Goal: Task Accomplishment & Management: Complete application form

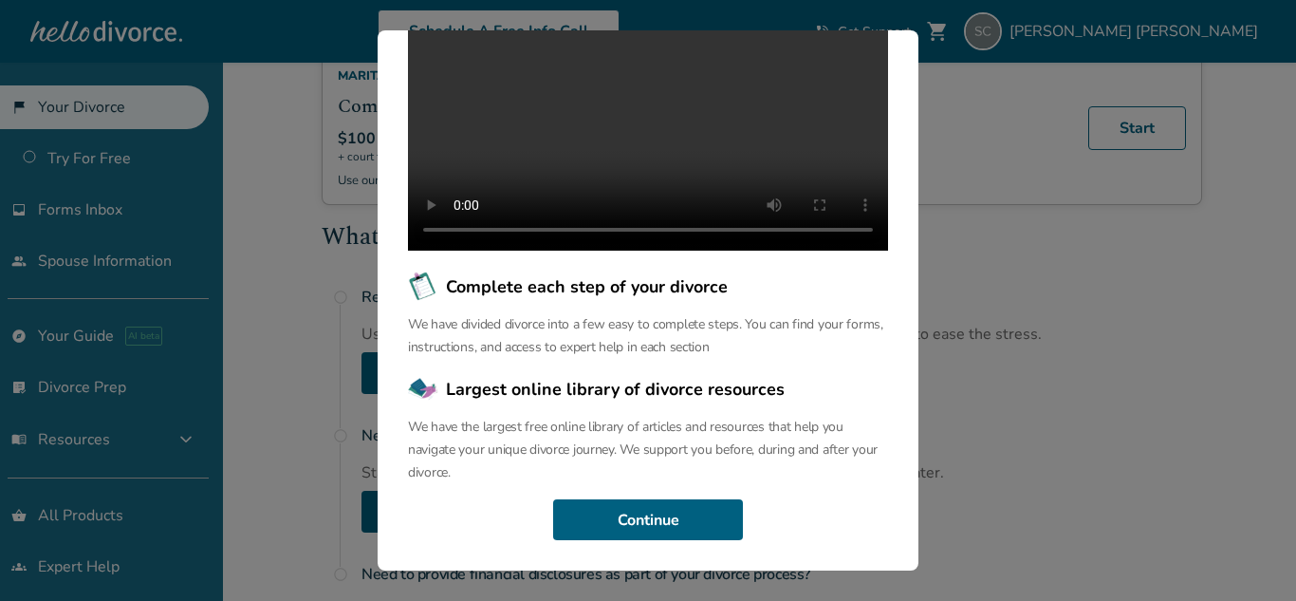
scroll to position [245, 0]
click at [673, 524] on button "Continue" at bounding box center [648, 520] width 190 height 42
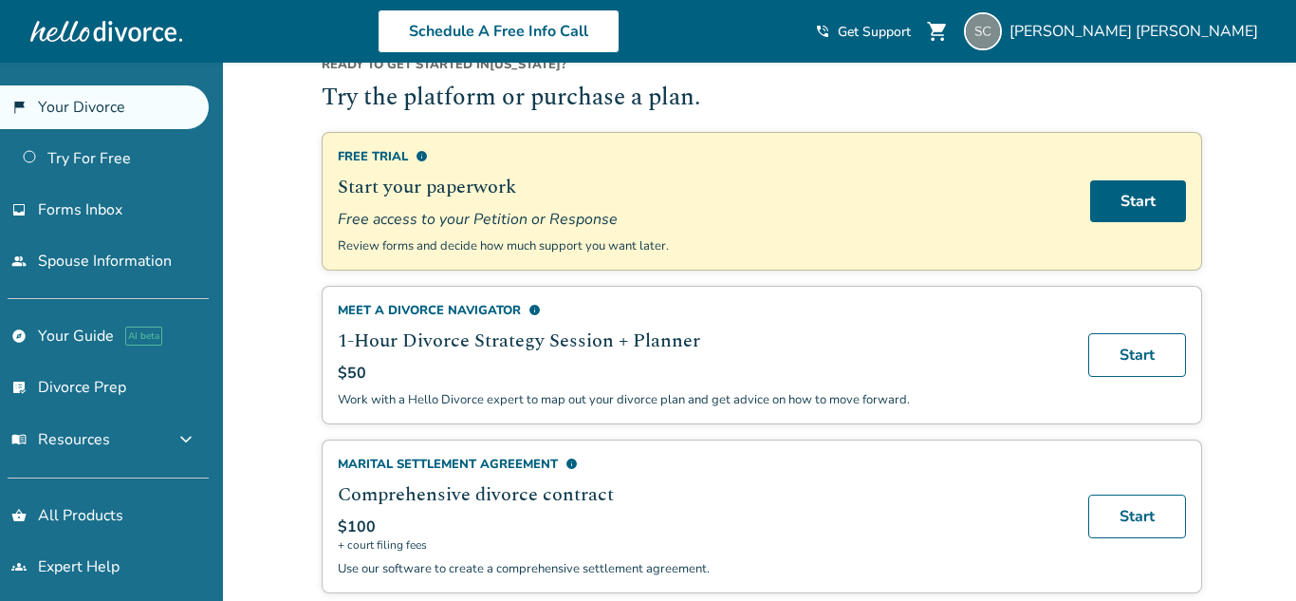
scroll to position [139, 0]
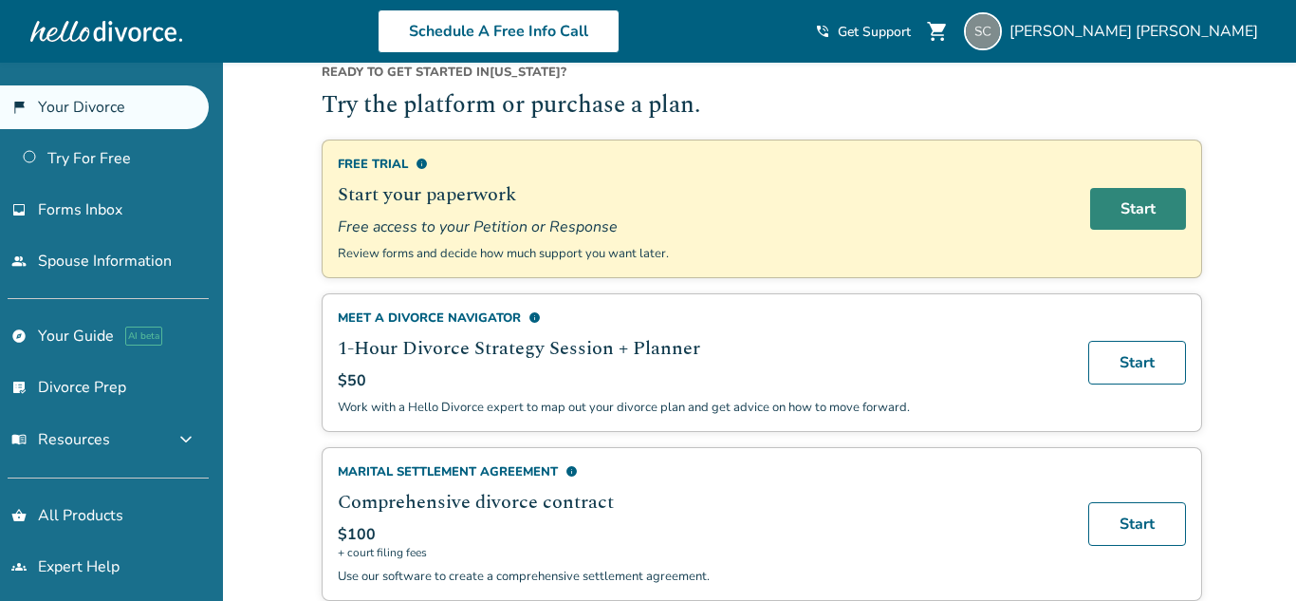
click at [1119, 206] on link "Start" at bounding box center [1138, 209] width 96 height 42
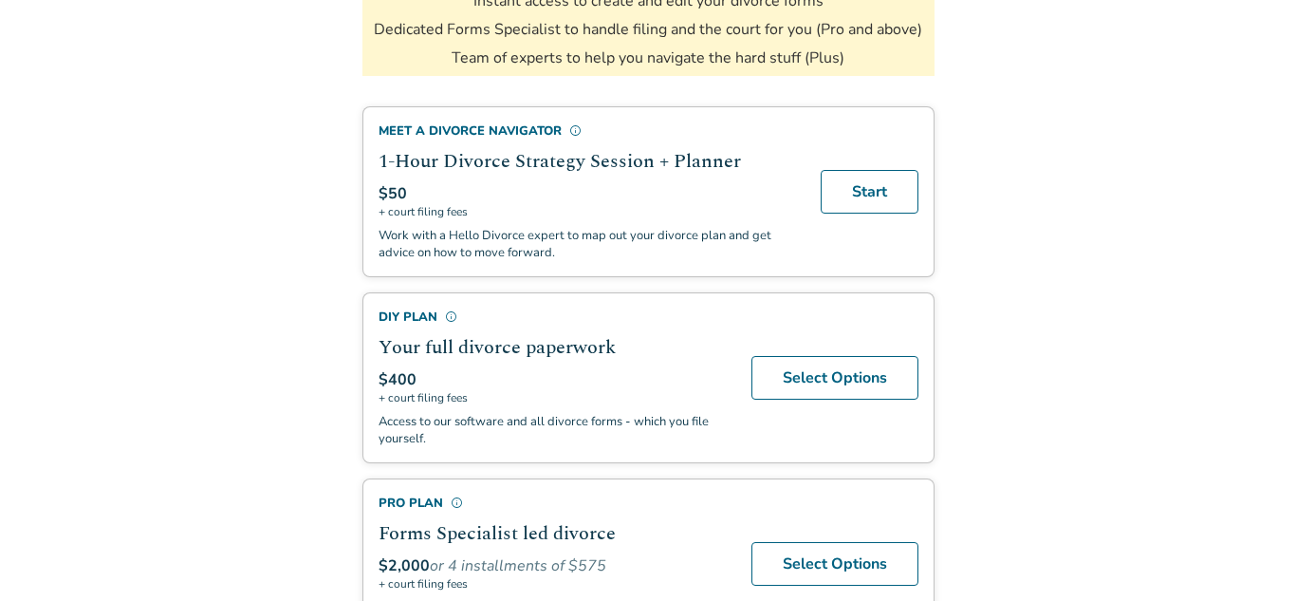
scroll to position [374, 0]
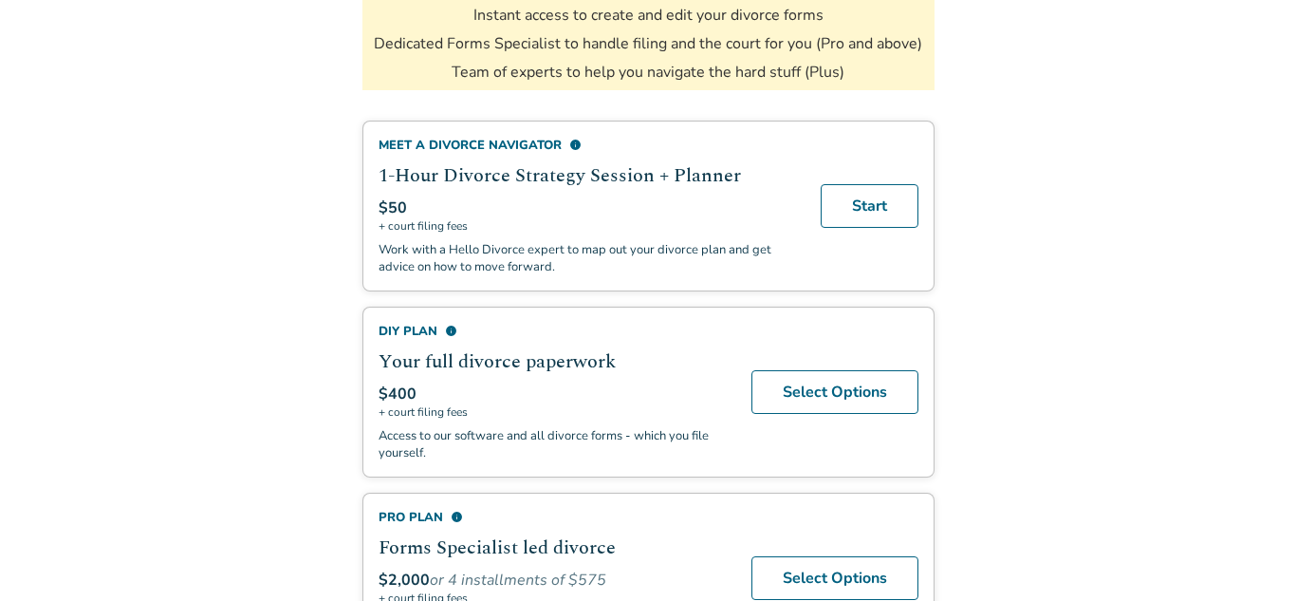
click at [1111, 468] on body "Return to Portal You're One Step Away from an Easier Divorce Your completed for…" at bounding box center [648, 253] width 1296 height 1254
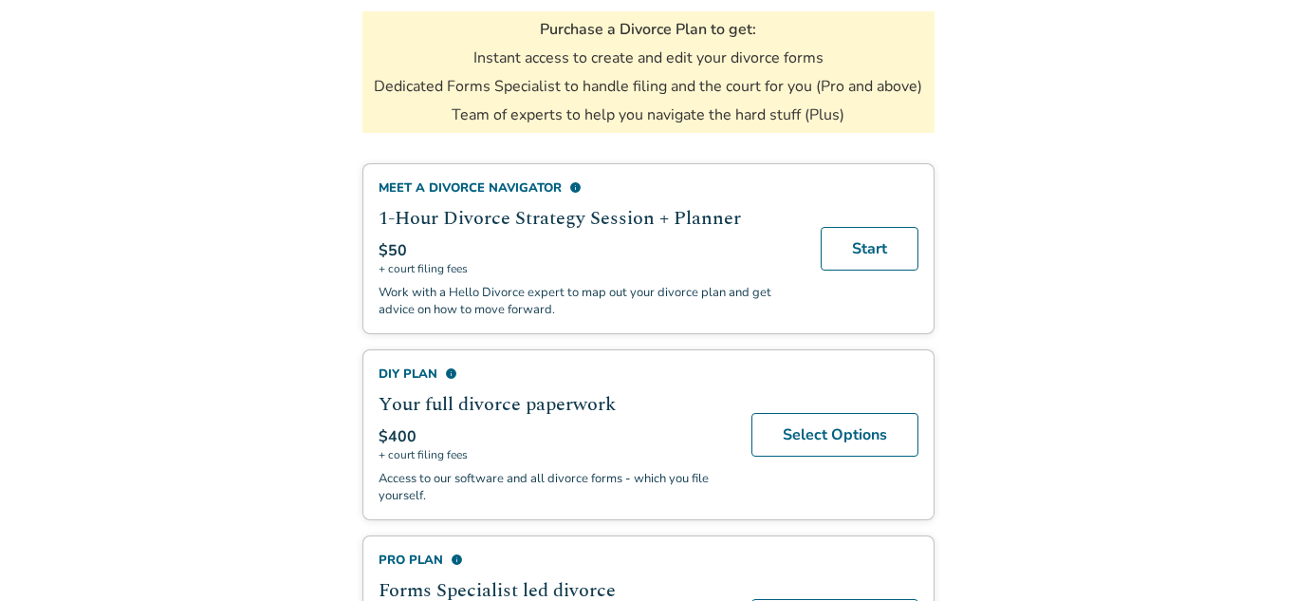
scroll to position [332, 0]
click at [813, 422] on link "Select Options" at bounding box center [835, 434] width 167 height 44
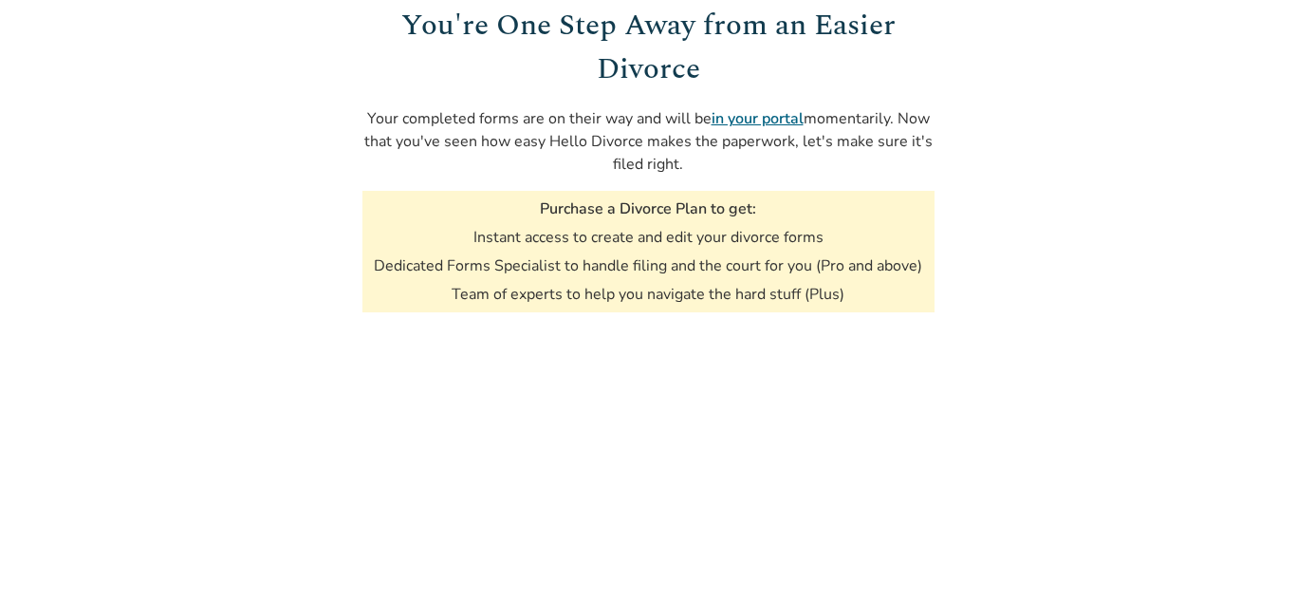
scroll to position [332, 0]
